Goal: Task Accomplishment & Management: Complete application form

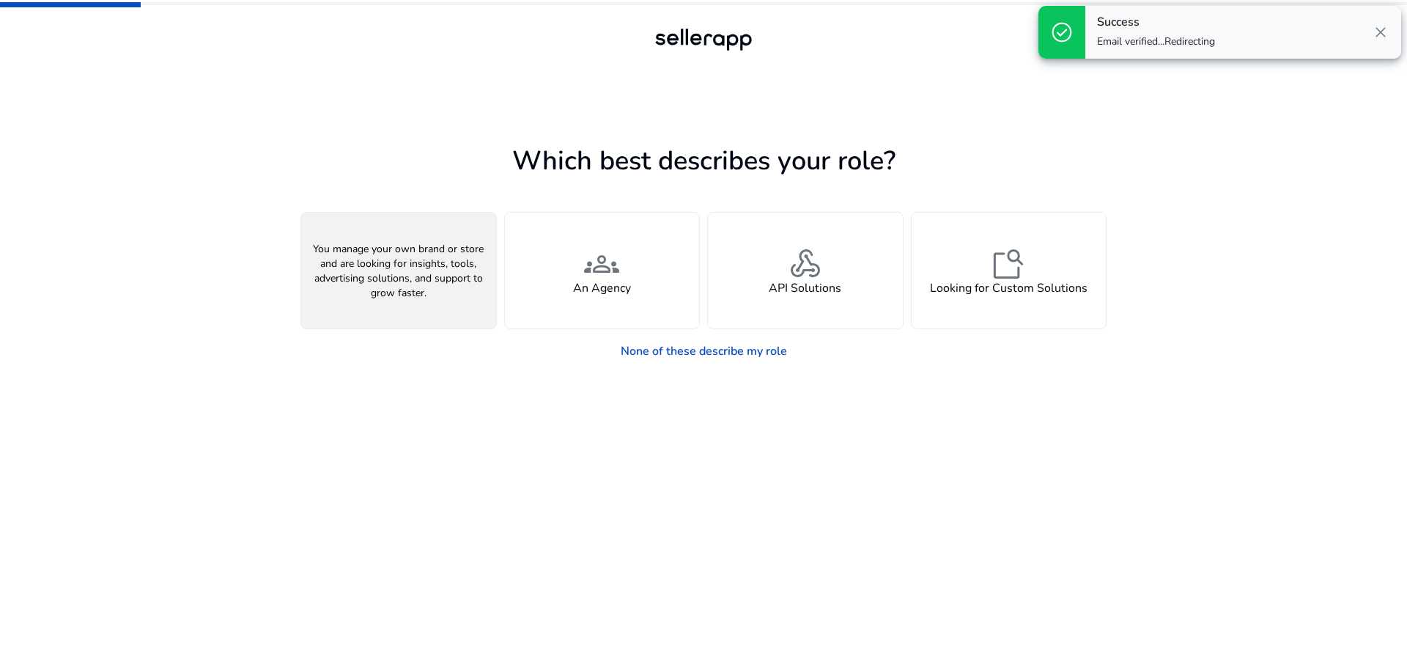
click at [374, 252] on div "person A Seller" at bounding box center [398, 271] width 195 height 116
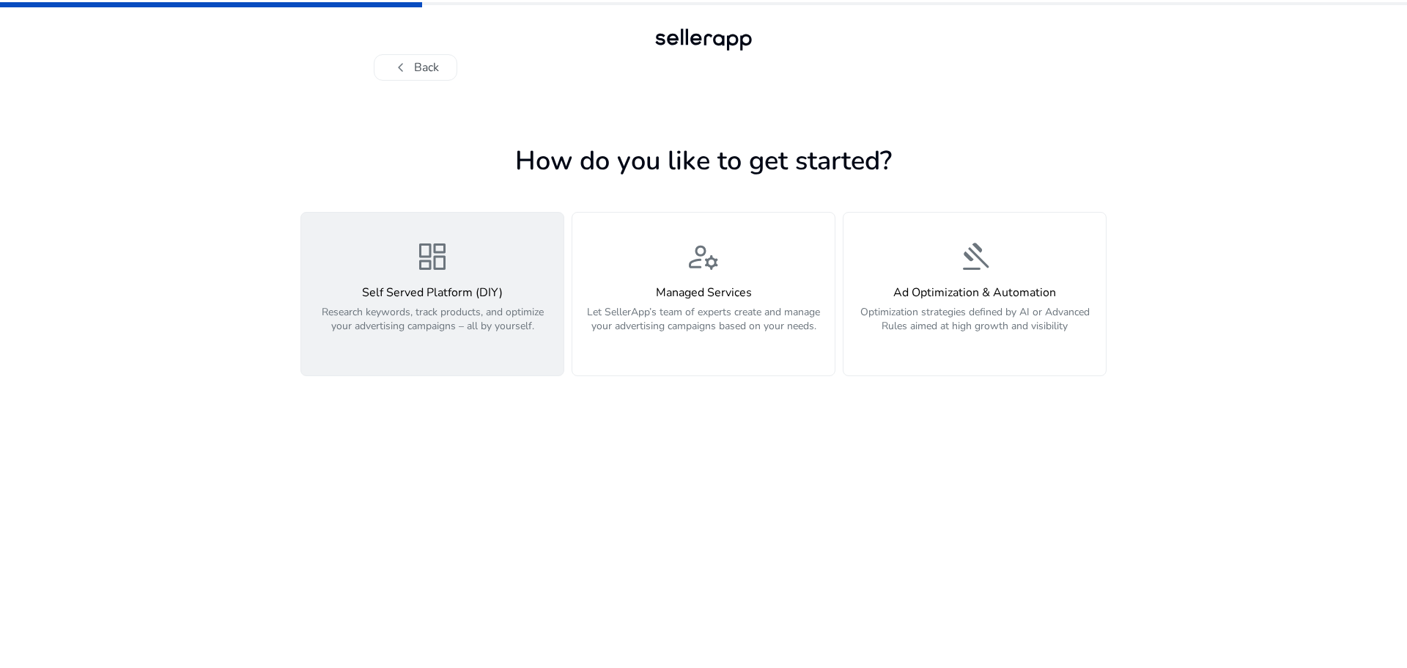
click at [501, 334] on p "Research keywords, track products, and optimize your advertising campaigns – al…" at bounding box center [432, 327] width 245 height 44
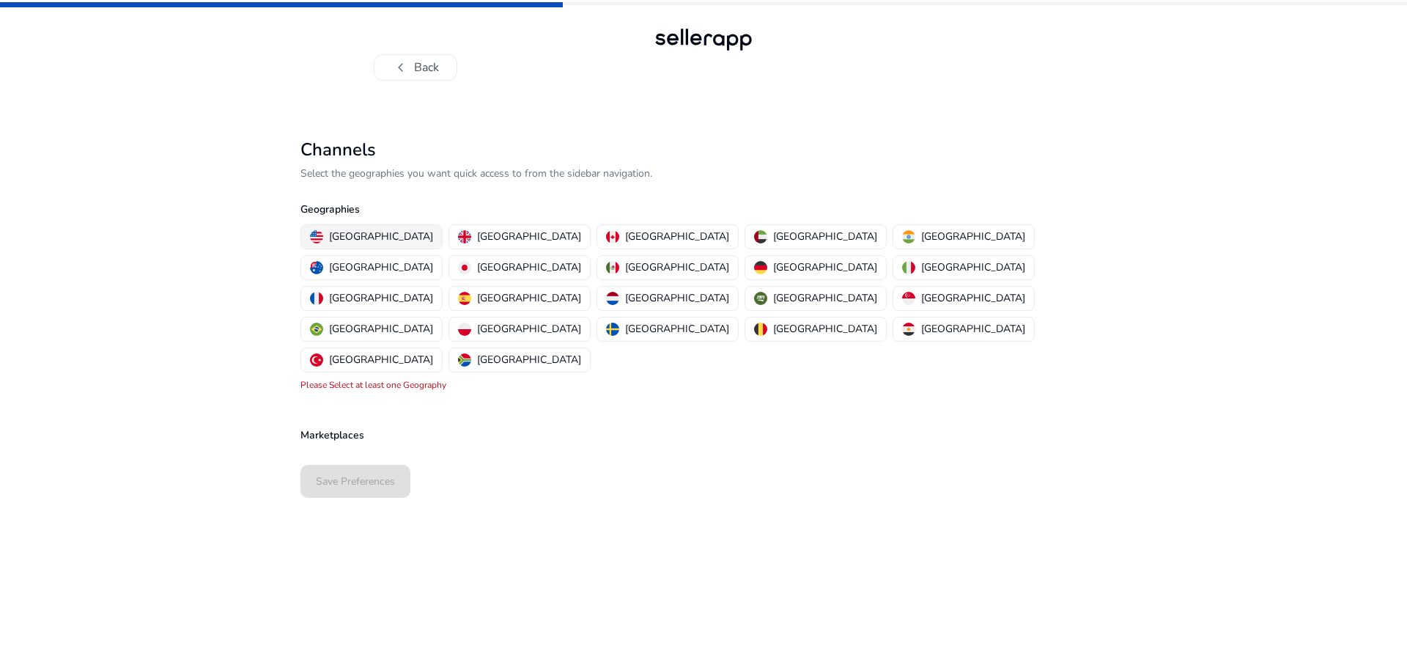
click at [365, 238] on p "[GEOGRAPHIC_DATA]" at bounding box center [381, 236] width 104 height 15
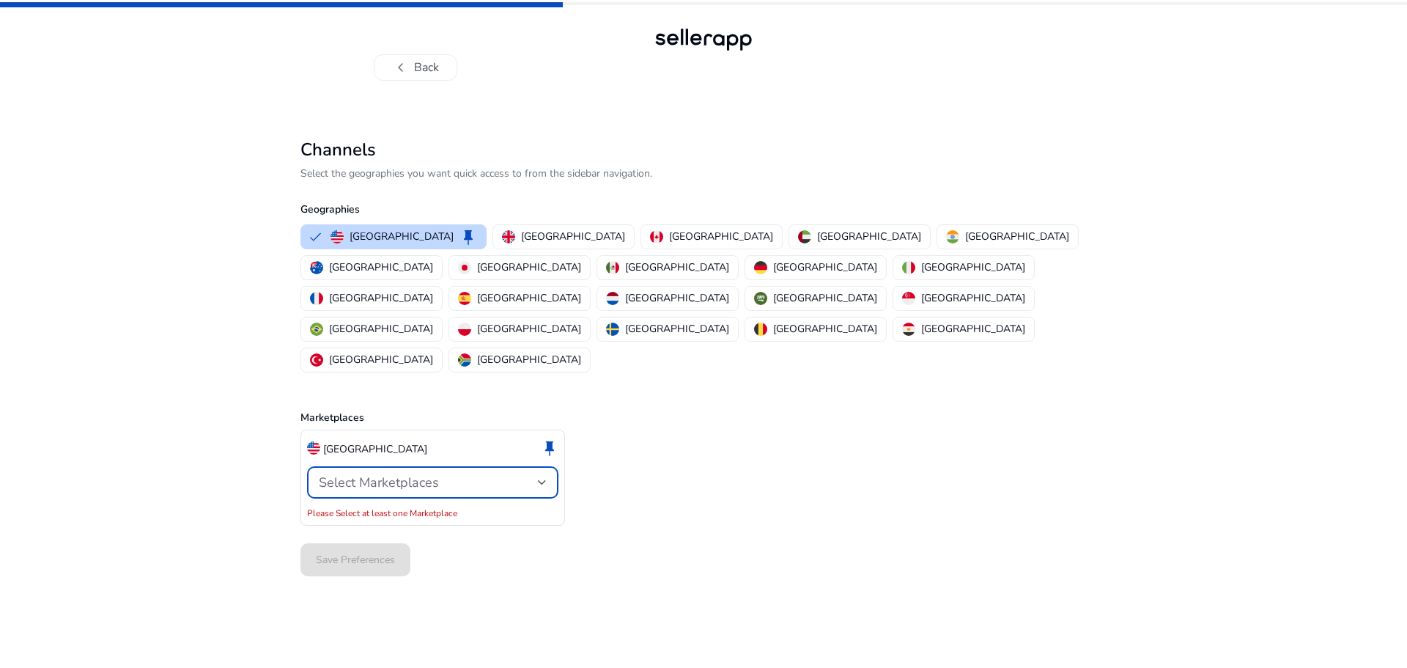
click at [498, 474] on div "Select Marketplaces" at bounding box center [428, 482] width 219 height 16
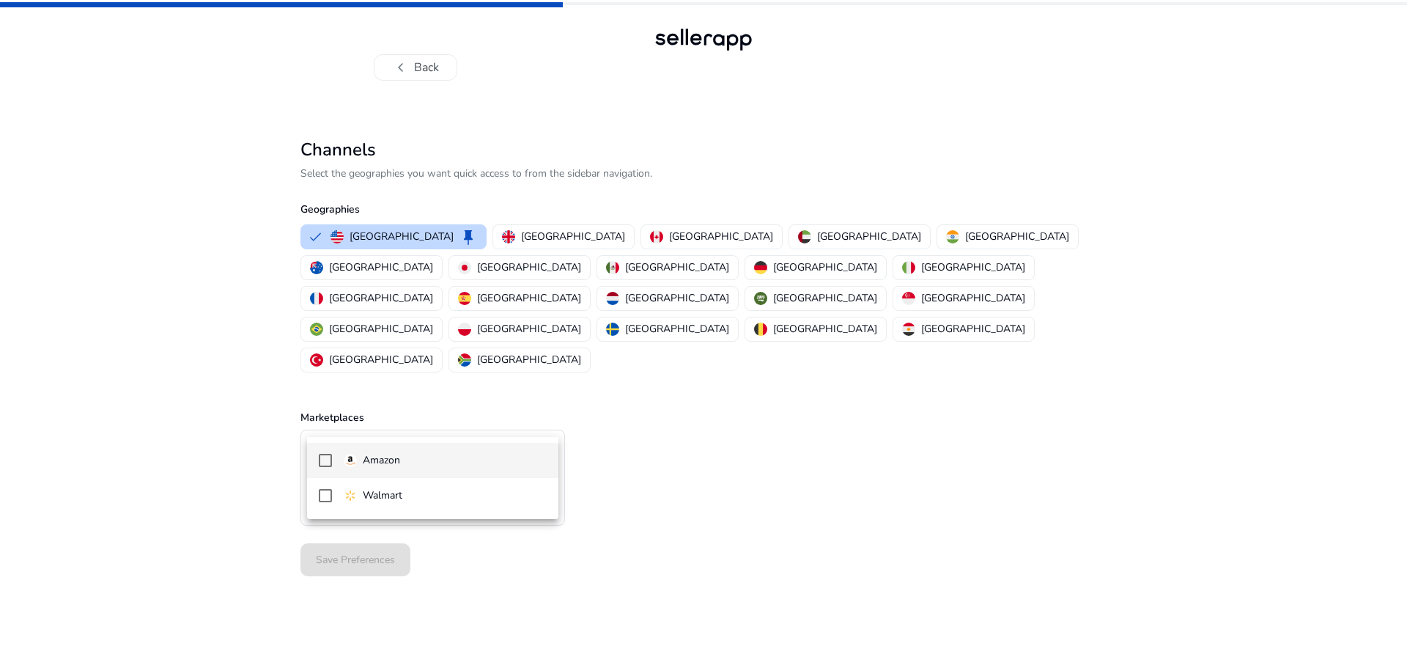
click at [457, 463] on span "Amazon" at bounding box center [445, 460] width 203 height 16
click at [802, 453] on div at bounding box center [703, 334] width 1407 height 668
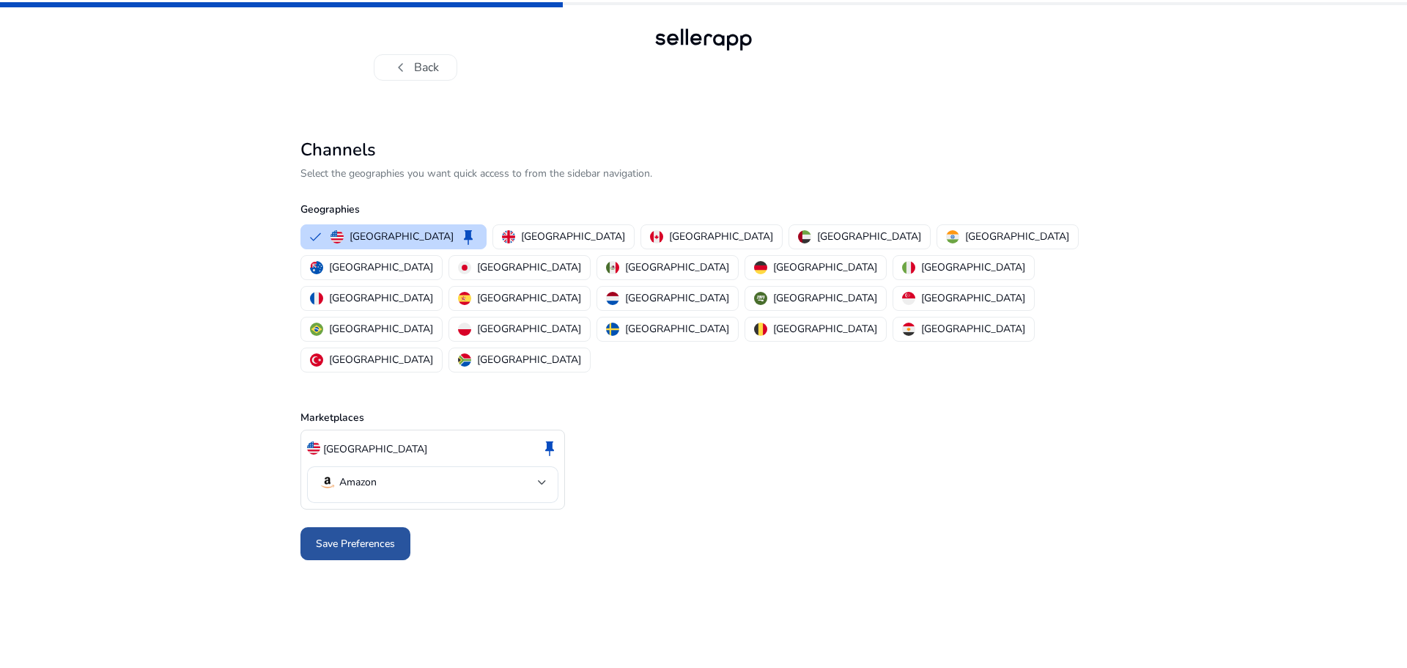
click at [384, 536] on span "Save Preferences" at bounding box center [355, 543] width 79 height 15
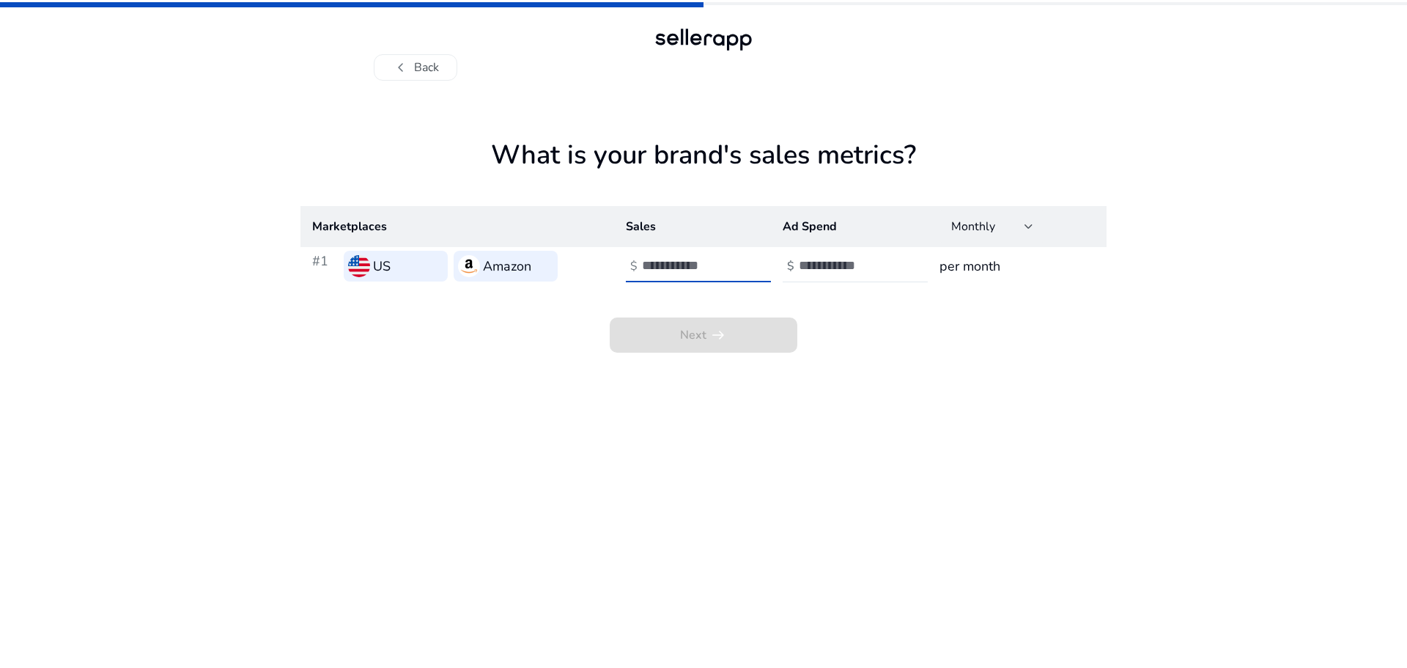
click at [706, 267] on input "number" at bounding box center [691, 265] width 99 height 16
click at [446, 63] on button "chevron_left Back" at bounding box center [416, 67] width 84 height 26
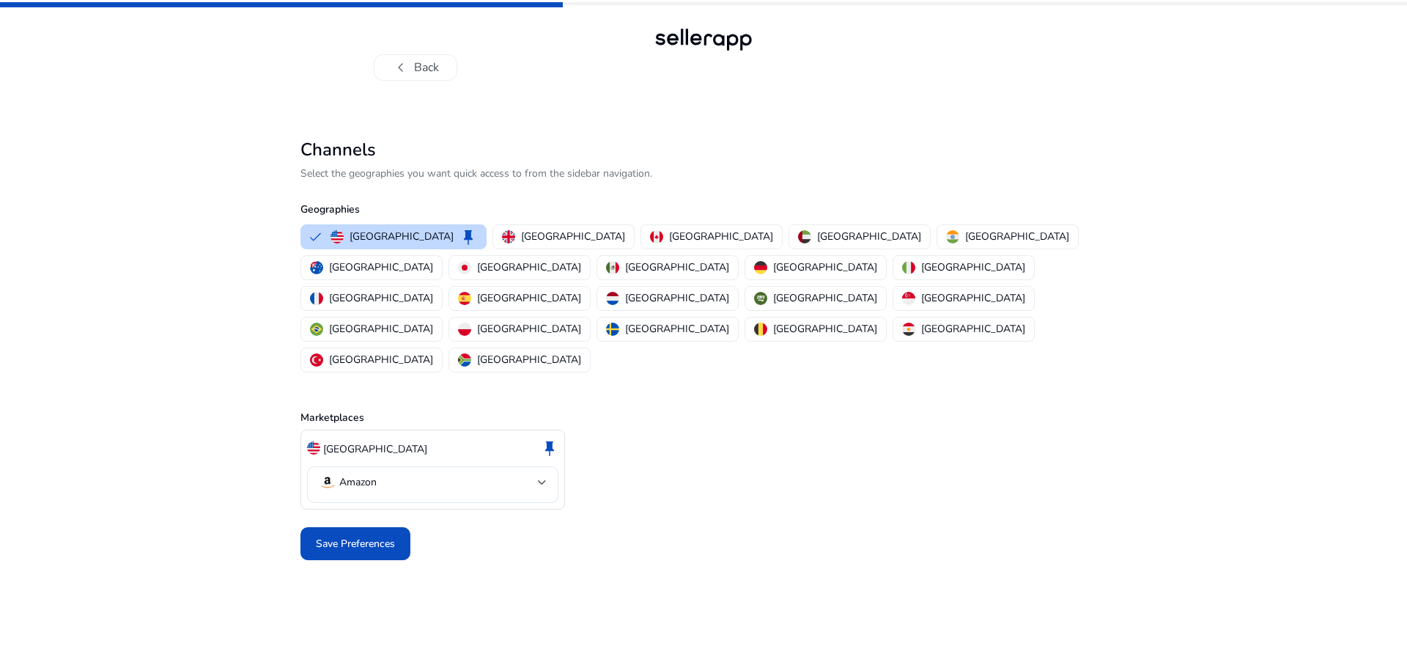
click at [446, 63] on button "chevron_left Back" at bounding box center [416, 67] width 84 height 26
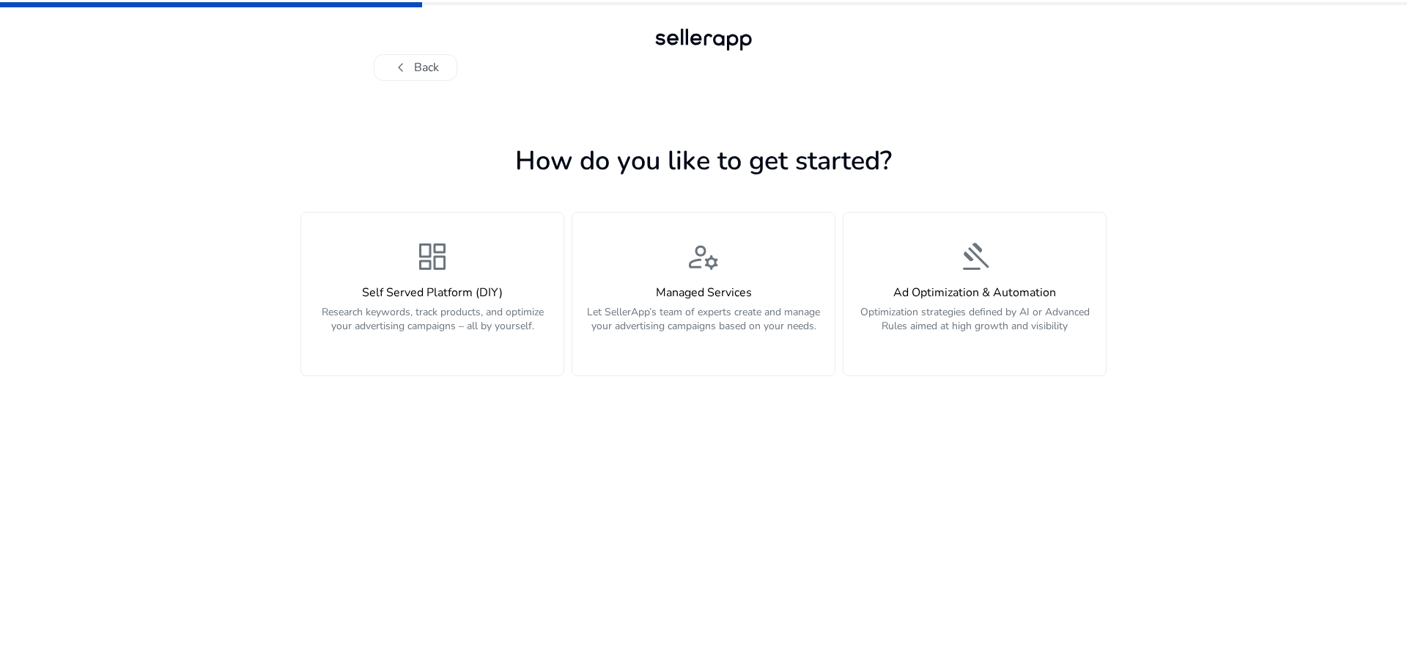
click at [446, 63] on button "chevron_left Back" at bounding box center [416, 67] width 84 height 26
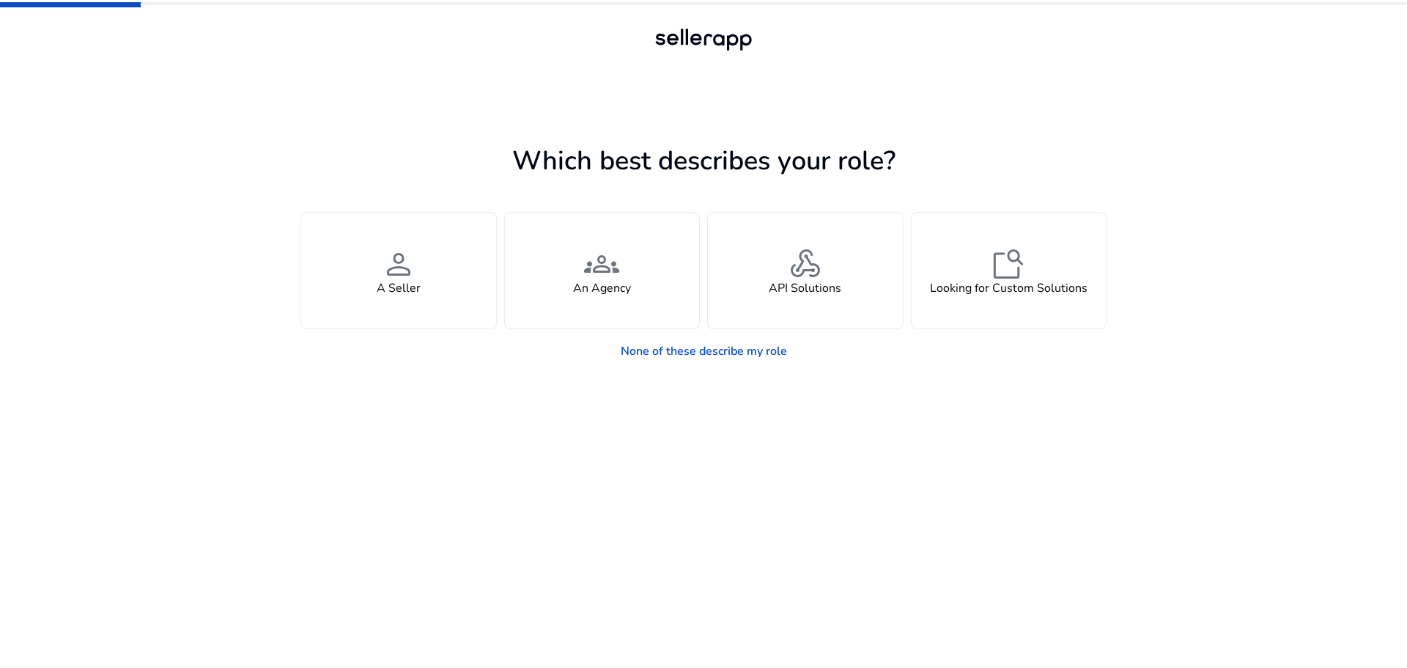
click at [446, 63] on div at bounding box center [704, 67] width 660 height 26
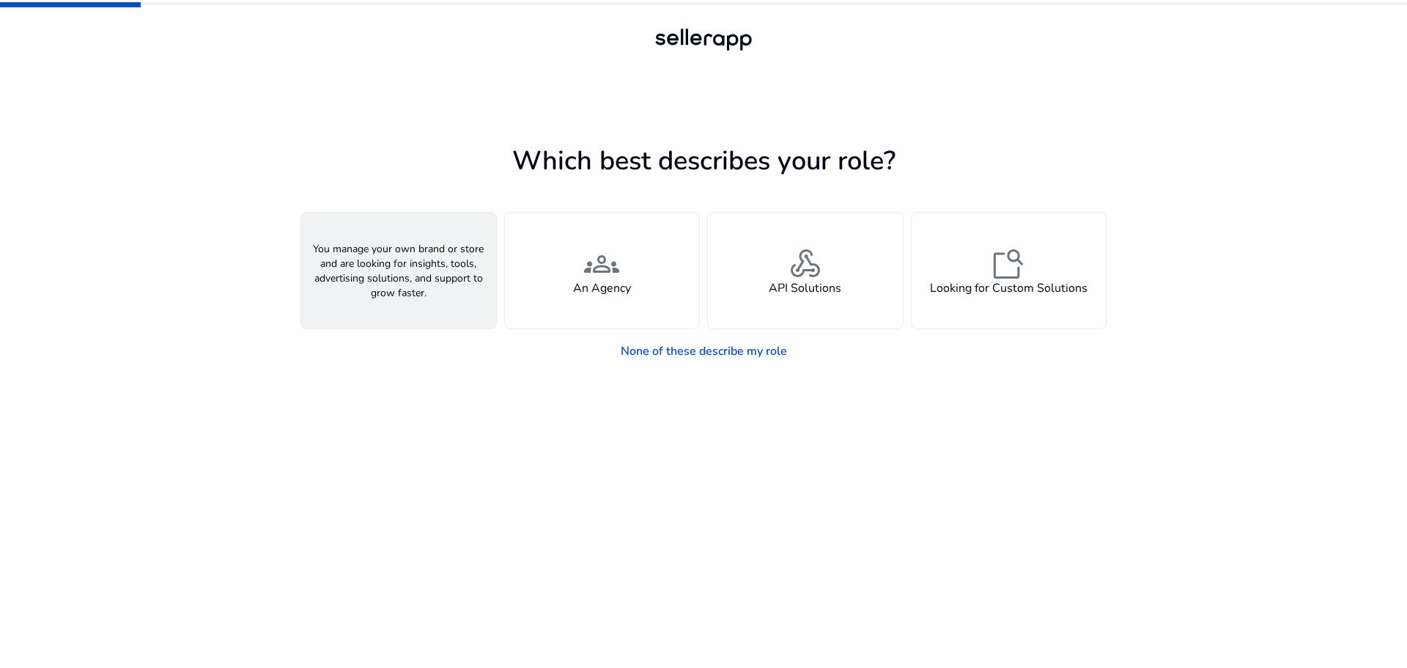
click at [439, 306] on div "person A Seller" at bounding box center [398, 271] width 195 height 116
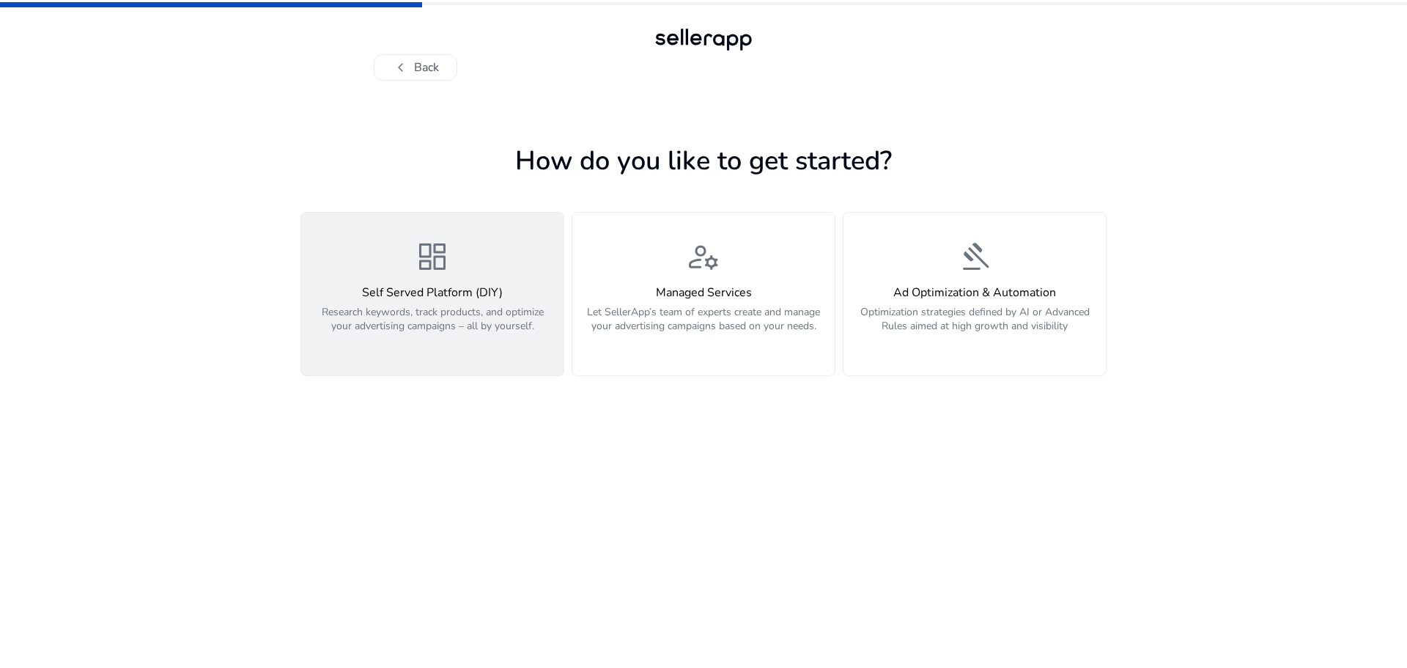
click at [441, 336] on p "Research keywords, track products, and optimize your advertising campaigns – al…" at bounding box center [432, 327] width 245 height 44
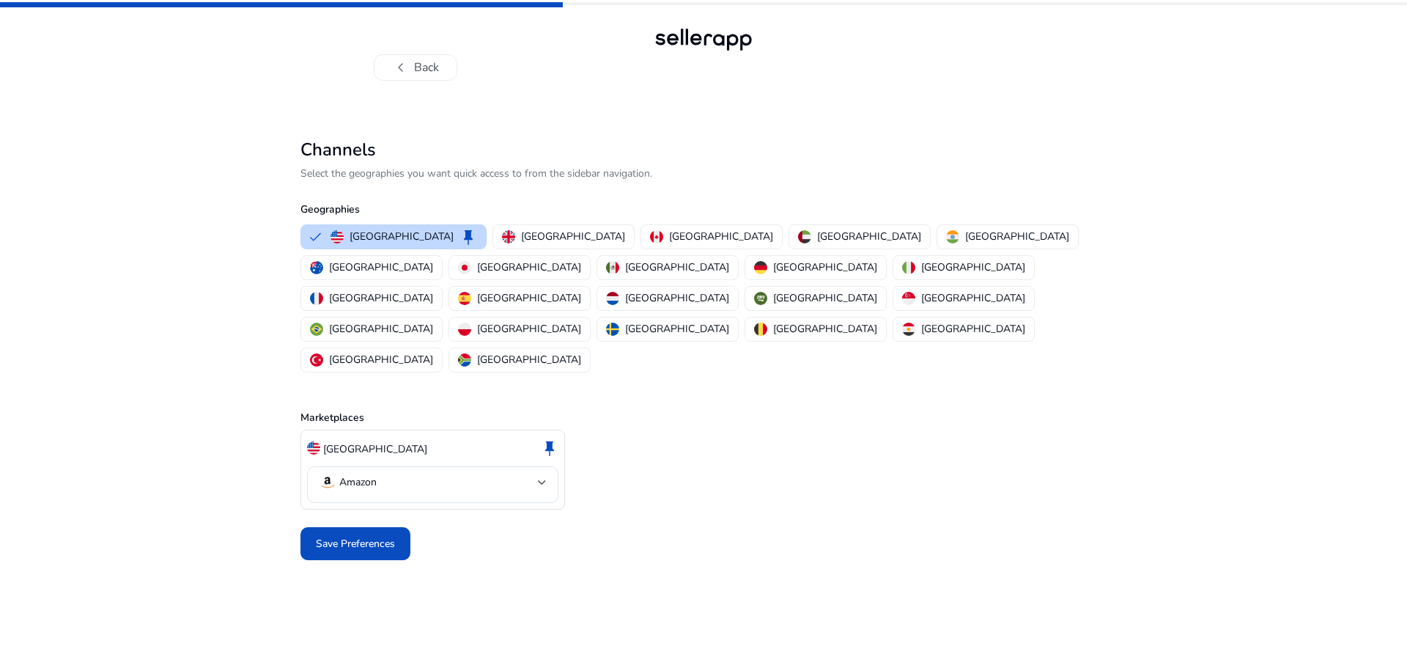
click at [323, 521] on div "Save Preferences" at bounding box center [704, 543] width 806 height 45
click at [325, 536] on span "Save Preferences" at bounding box center [355, 543] width 79 height 15
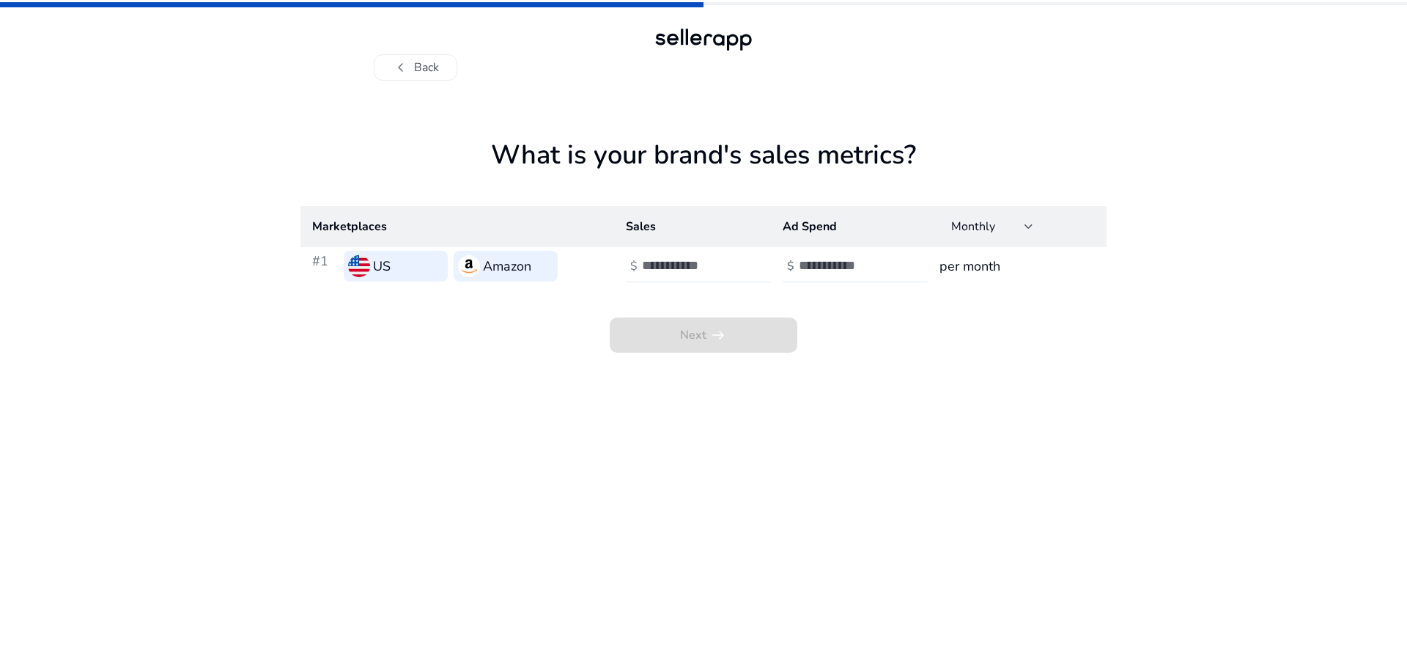
click at [748, 268] on div at bounding box center [708, 266] width 132 height 32
type input "**"
click at [870, 253] on div at bounding box center [865, 266] width 132 height 32
type input "*"
click at [765, 336] on span at bounding box center [704, 334] width 188 height 35
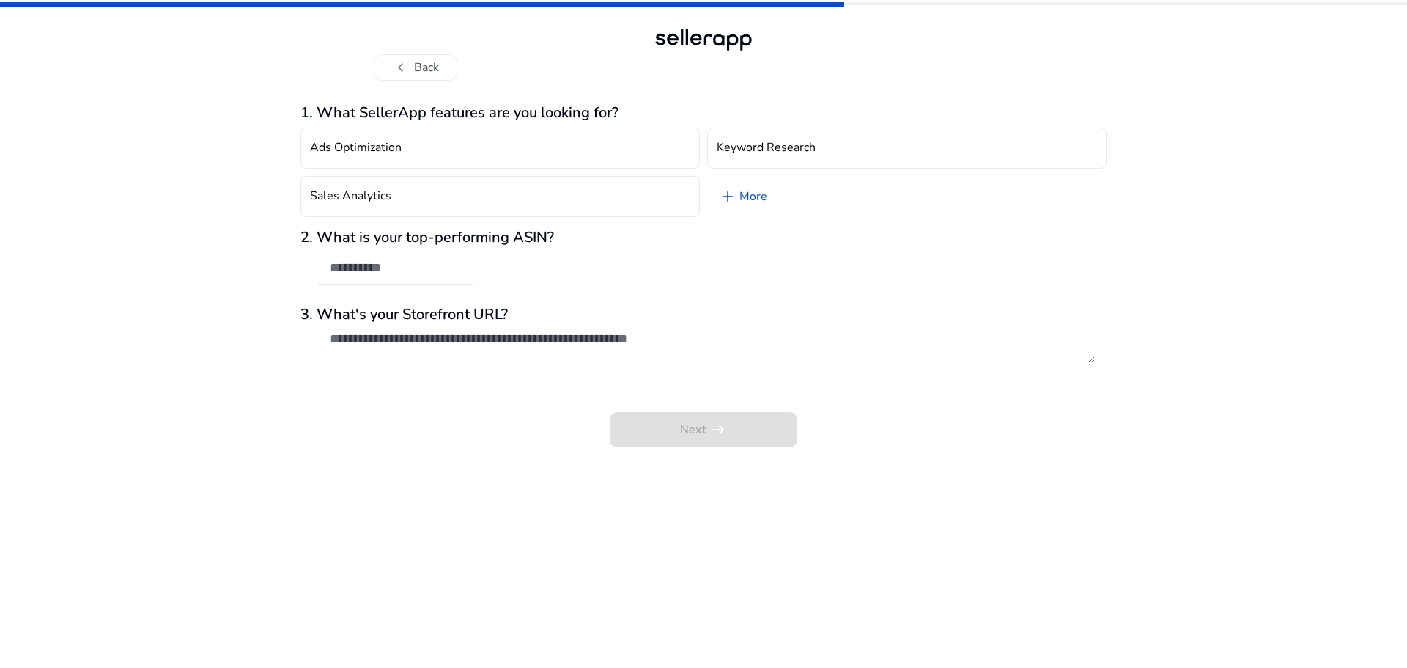
click at [358, 266] on input "text" at bounding box center [396, 267] width 132 height 16
click at [427, 69] on button "chevron_left Back" at bounding box center [416, 67] width 84 height 26
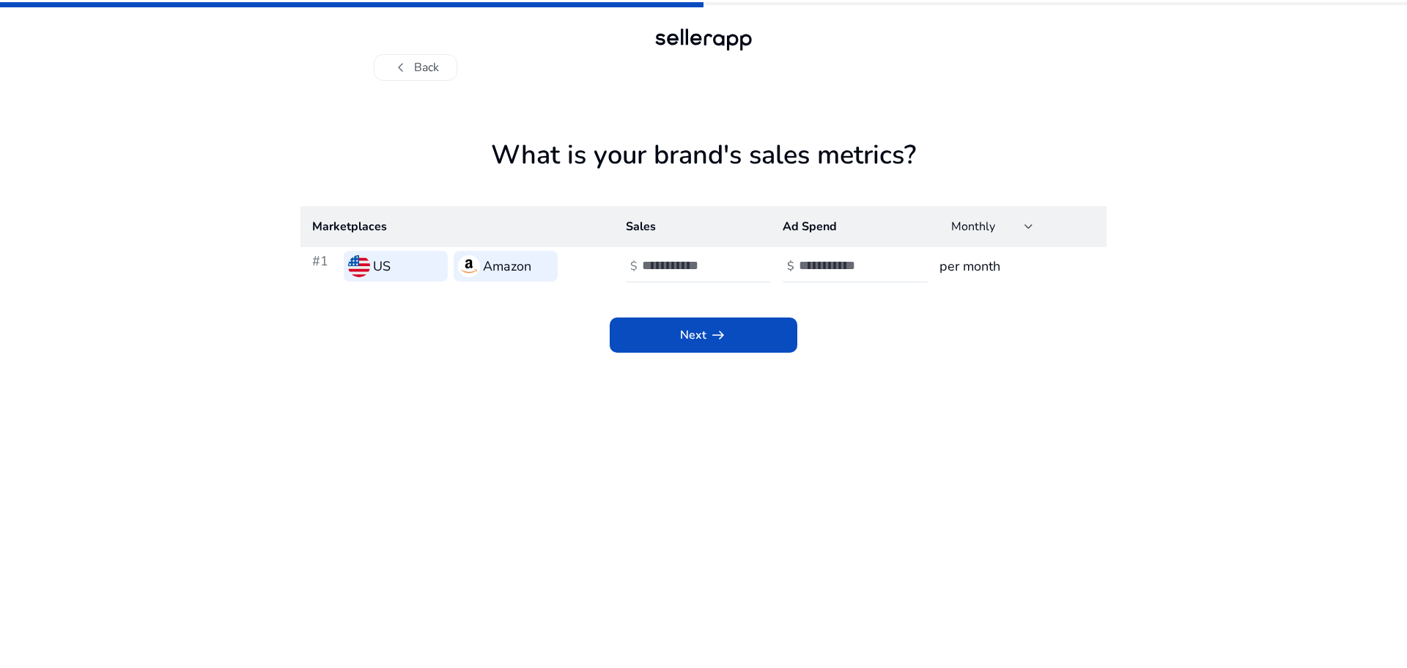
click at [427, 69] on button "chevron_left Back" at bounding box center [416, 67] width 84 height 26
